Goal: Task Accomplishment & Management: Manage account settings

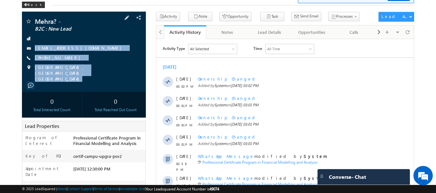
drag, startPoint x: 34, startPoint y: 44, endPoint x: 82, endPoint y: 80, distance: 60.6
click at [82, 80] on div "Mehra? - B2C : New Lead [EMAIL_ADDRESS][DOMAIN_NAME]" at bounding box center [84, 52] width 124 height 80
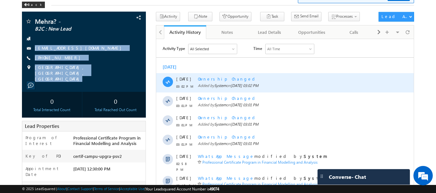
copy div "[EMAIL_ADDRESS][DOMAIN_NAME] [PHONE_NUMBER] [GEOGRAPHIC_DATA], [GEOGRAPHIC_DATA…"
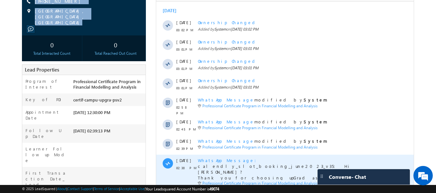
scroll to position [183, 0]
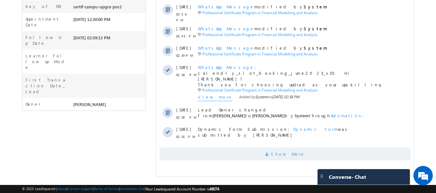
click at [303, 150] on span "Show More" at bounding box center [284, 154] width 251 height 13
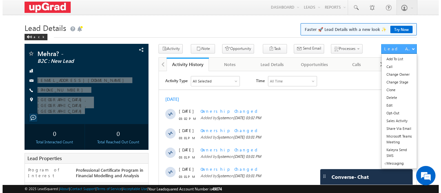
scroll to position [0, 0]
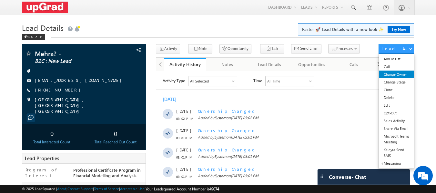
click at [397, 73] on link "Change Owner" at bounding box center [396, 75] width 35 height 8
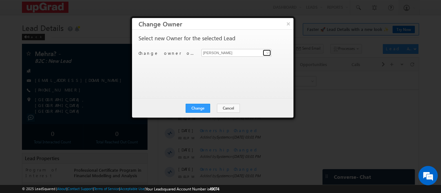
click at [268, 55] on span at bounding box center [267, 52] width 5 height 5
click at [288, 25] on button "×" at bounding box center [288, 23] width 11 height 11
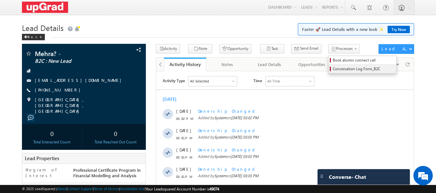
click at [333, 70] on span "Conversation Log Form_B2C" at bounding box center [363, 69] width 61 height 6
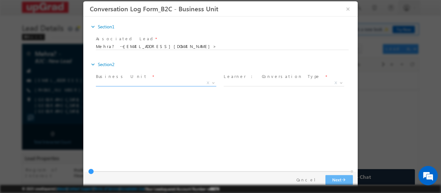
click at [179, 84] on span "X" at bounding box center [156, 83] width 120 height 6
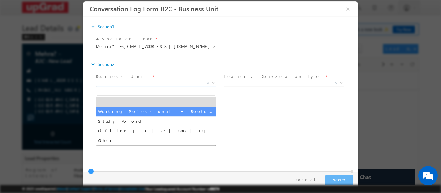
select select "Working Professional + Bootcamp"
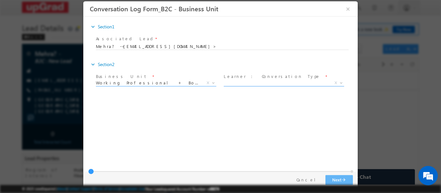
click at [241, 80] on span "X" at bounding box center [284, 83] width 120 height 6
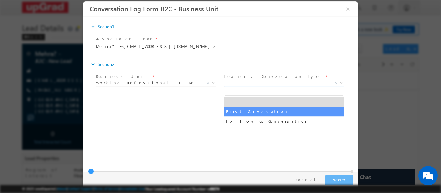
select select "First Conversation"
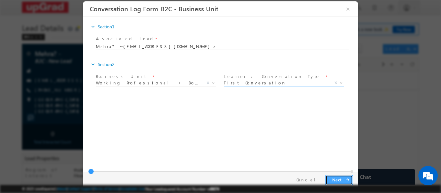
click at [333, 177] on button "Next arrow_forward" at bounding box center [338, 180] width 27 height 10
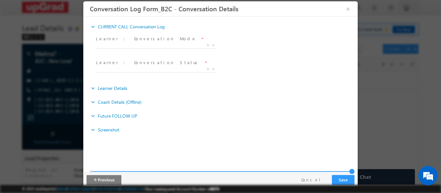
click at [156, 48] on span at bounding box center [156, 48] width 0 height 0
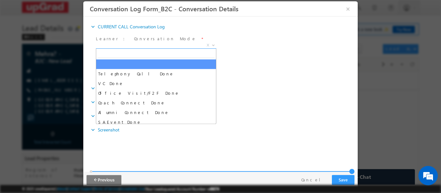
click at [144, 46] on span "X" at bounding box center [156, 45] width 120 height 6
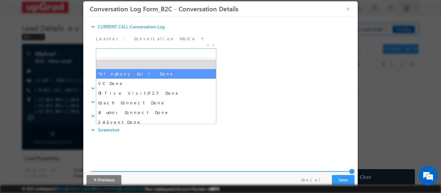
select select "Telephony Call Done"
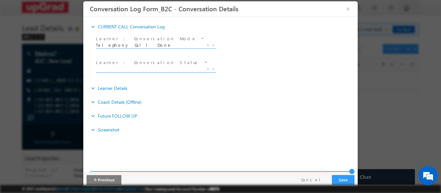
click at [128, 71] on span "X" at bounding box center [156, 69] width 120 height 6
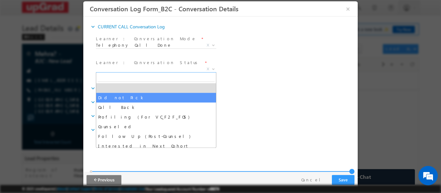
select select "Did not Pick"
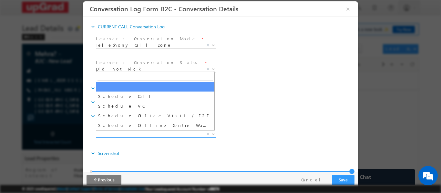
click at [164, 134] on span "X" at bounding box center [156, 134] width 120 height 6
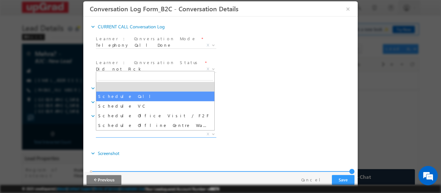
select select "Schedule Call"
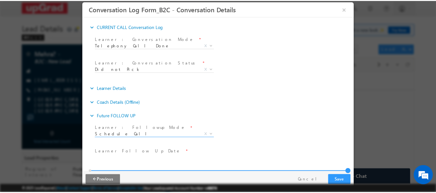
scroll to position [55, 0]
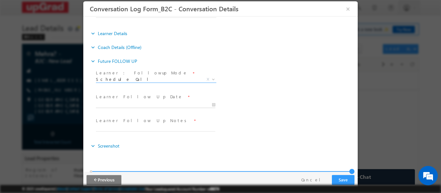
type input "09/15/2025 3:20 PM"
type input "20"
click at [147, 106] on input "09/15/2025 3:20 PM" at bounding box center [155, 104] width 119 height 6
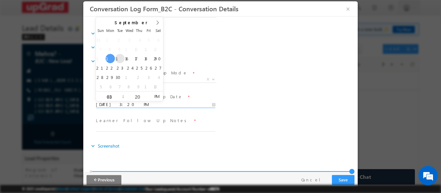
type input "09/16/2025 3:20 PM"
click at [270, 90] on div "Learner : Followup Mode * Schedule Call Schedule VC Schedule Office Visit / F2F…" at bounding box center [226, 80] width 263 height 24
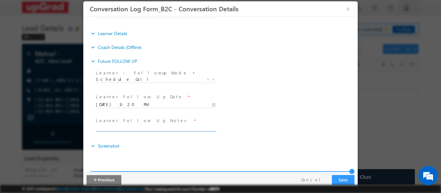
click at [154, 128] on input "text" at bounding box center [155, 128] width 119 height 6
type input "RCB"
click at [343, 177] on button "Save" at bounding box center [343, 180] width 23 height 10
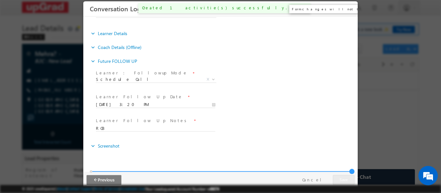
click at [346, 10] on button "×" at bounding box center [347, 9] width 11 height 12
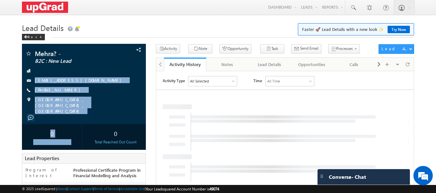
drag, startPoint x: 39, startPoint y: 75, endPoint x: 110, endPoint y: 117, distance: 82.3
click at [114, 119] on div "Mehra? - B2C : New Lead reetr0232@gmail.com" at bounding box center [84, 97] width 124 height 106
copy div "reetr0232@gmail.com +91-8054523864 Amritsar, Punjab, India 0 Total Interacted C…"
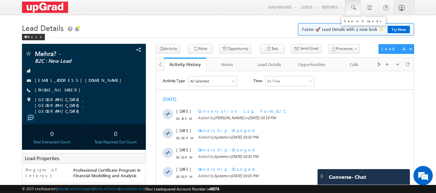
click at [352, 5] on span at bounding box center [353, 8] width 6 height 6
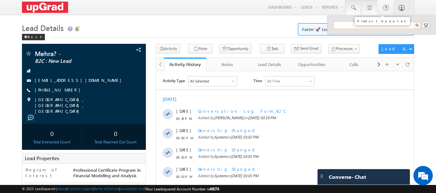
paste input "ab@americanitsystems.com"
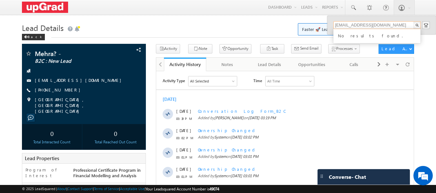
type input "ab@americanitsystems.com"
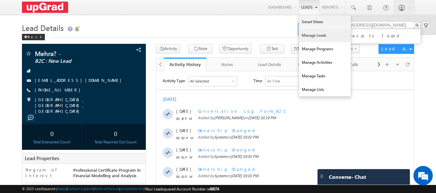
click at [317, 35] on link "Manage Leads" at bounding box center [325, 36] width 52 height 14
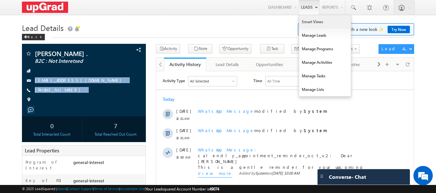
click at [308, 23] on link "Smart Views" at bounding box center [325, 22] width 52 height 14
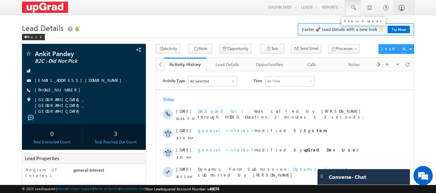
click at [352, 9] on span at bounding box center [353, 8] width 6 height 6
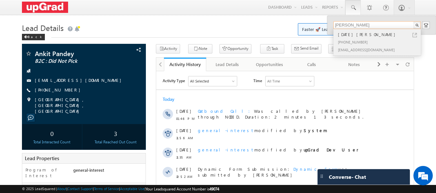
type input "[PERSON_NAME]"
click at [348, 38] on div "[PHONE_NUMBER]" at bounding box center [380, 42] width 86 height 8
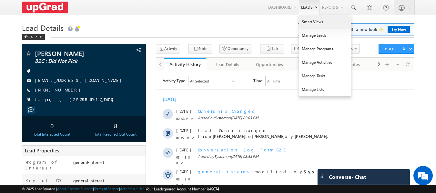
click at [318, 21] on link "Smart Views" at bounding box center [325, 22] width 52 height 14
